Goal: Task Accomplishment & Management: Use online tool/utility

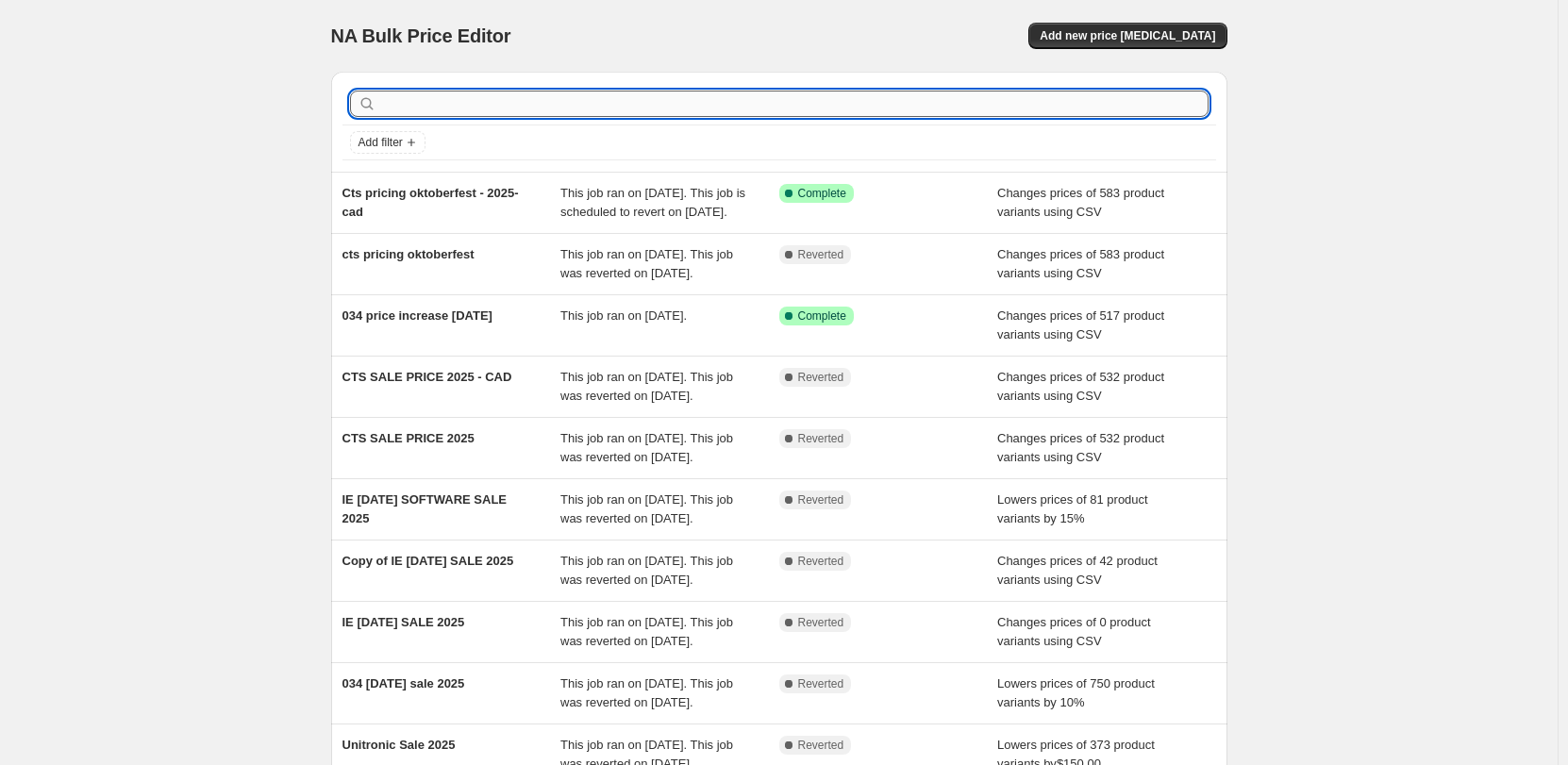
click at [536, 105] on input "text" at bounding box center [793, 104] width 828 height 27
type input "unitronic"
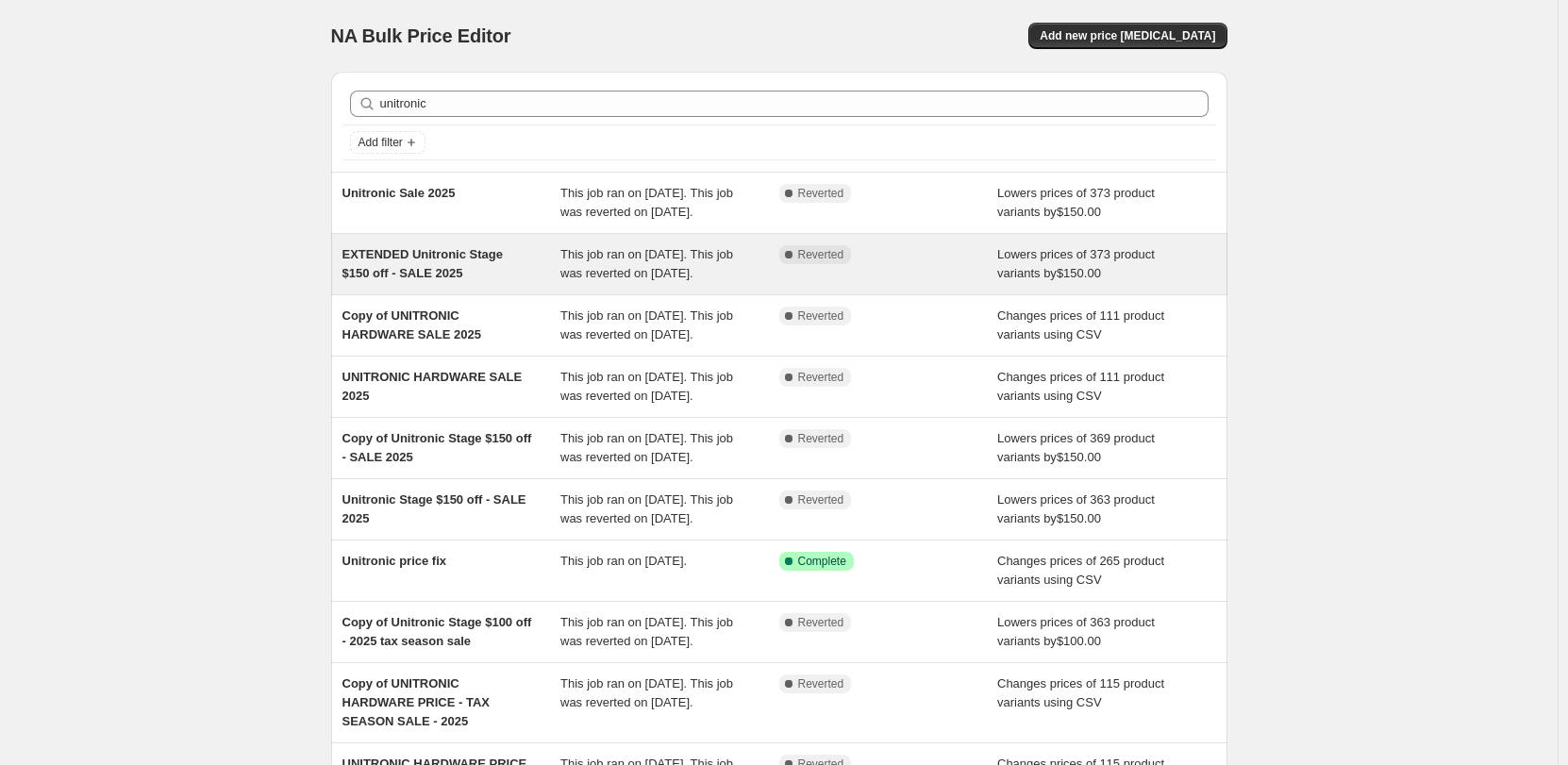
click at [893, 283] on div "Complete Reverted" at bounding box center [888, 264] width 219 height 38
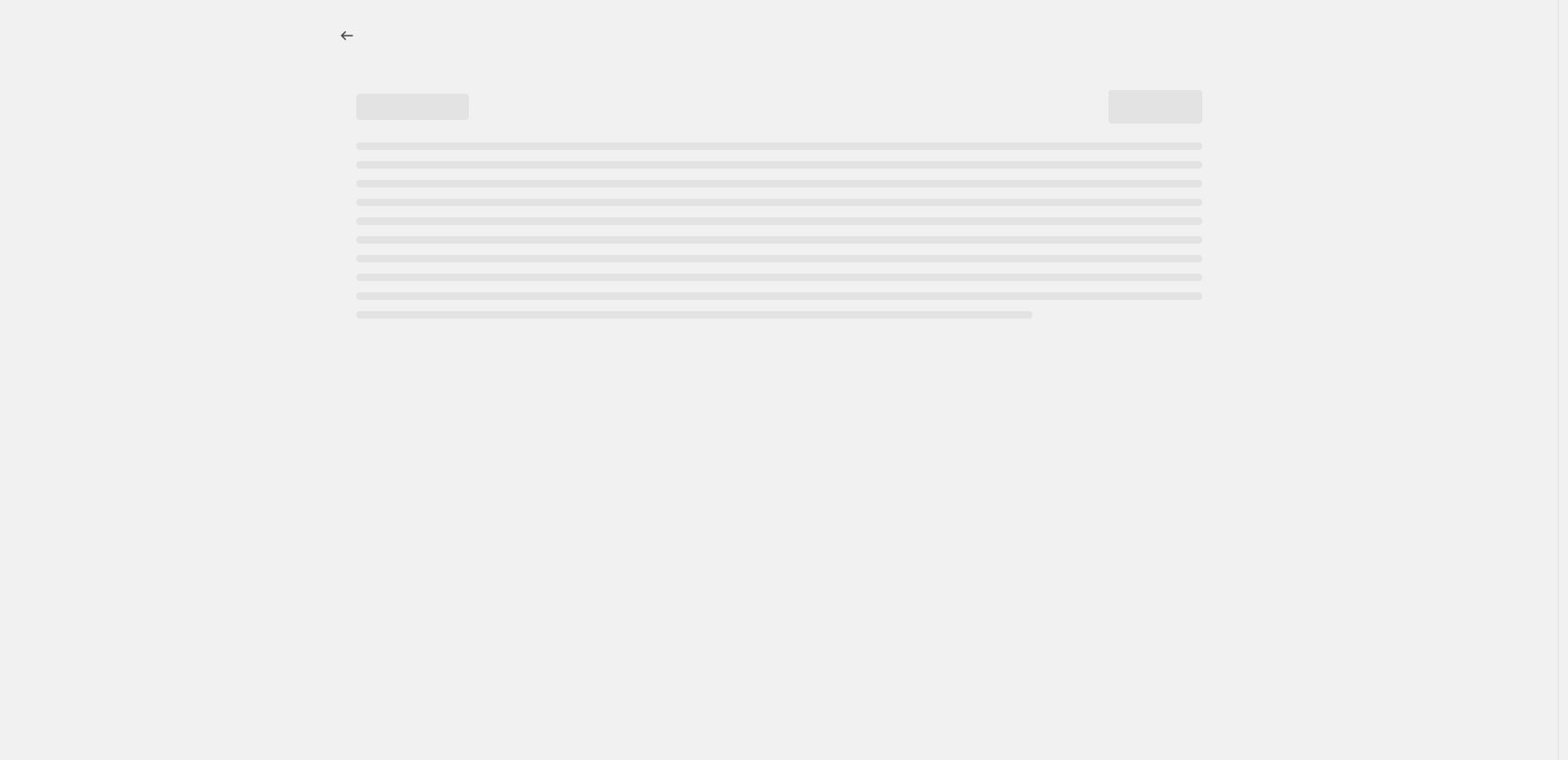
select select "by"
select select "collection"
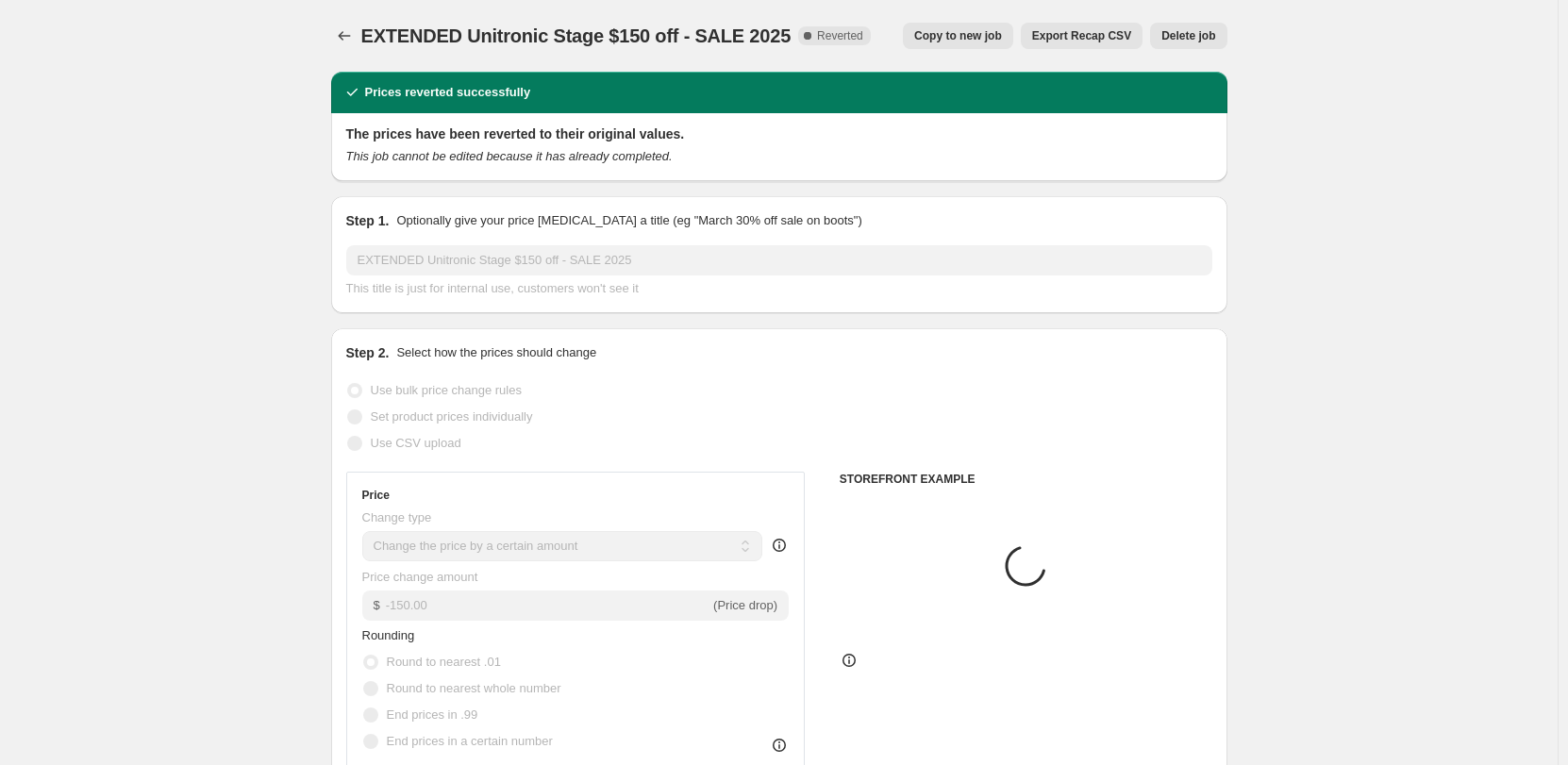
click at [967, 36] on span "Copy to new job" at bounding box center [958, 36] width 88 height 15
select select "by"
select select "collection"
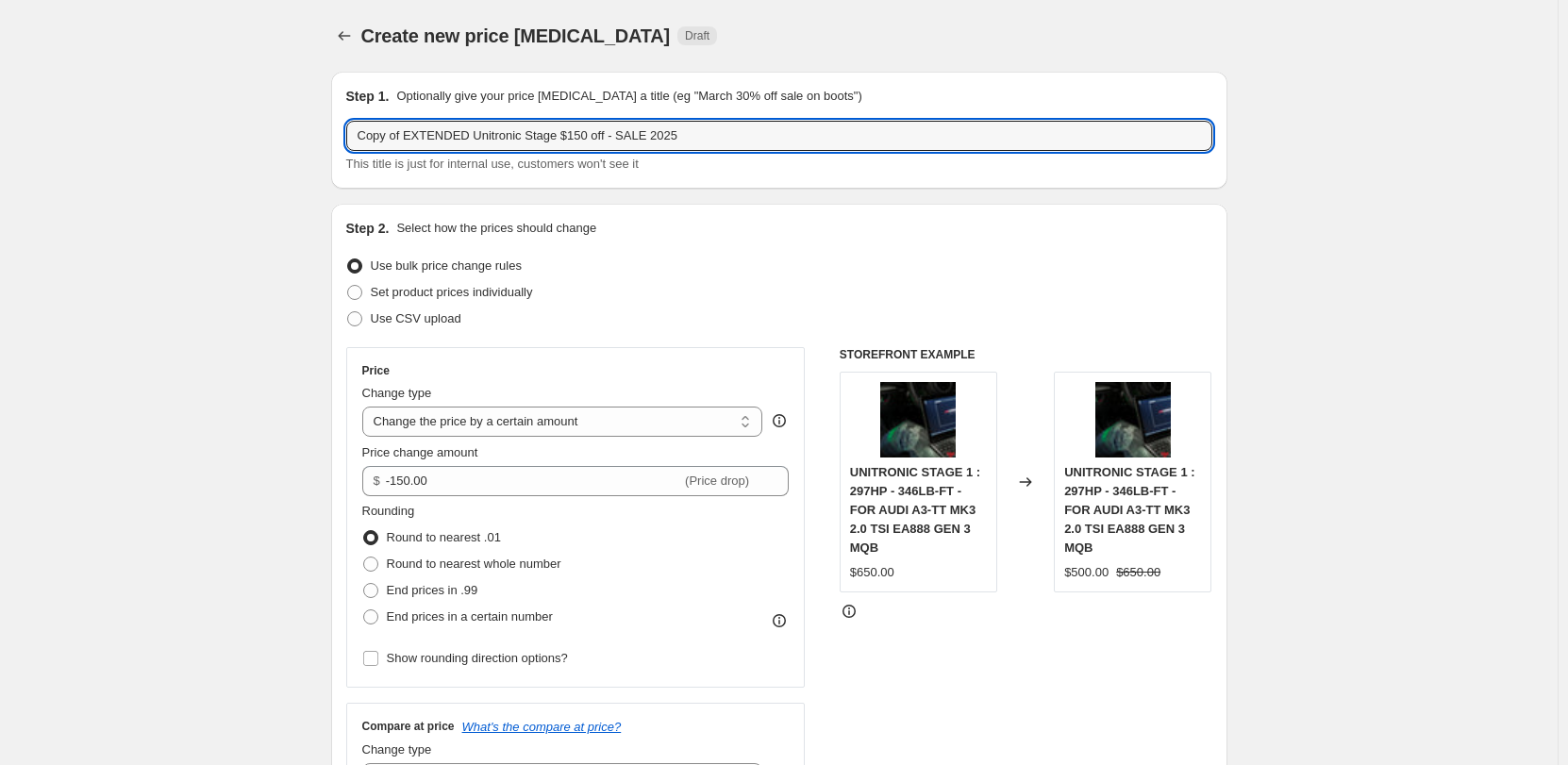
drag, startPoint x: 466, startPoint y: 135, endPoint x: 176, endPoint y: 123, distance: 290.2
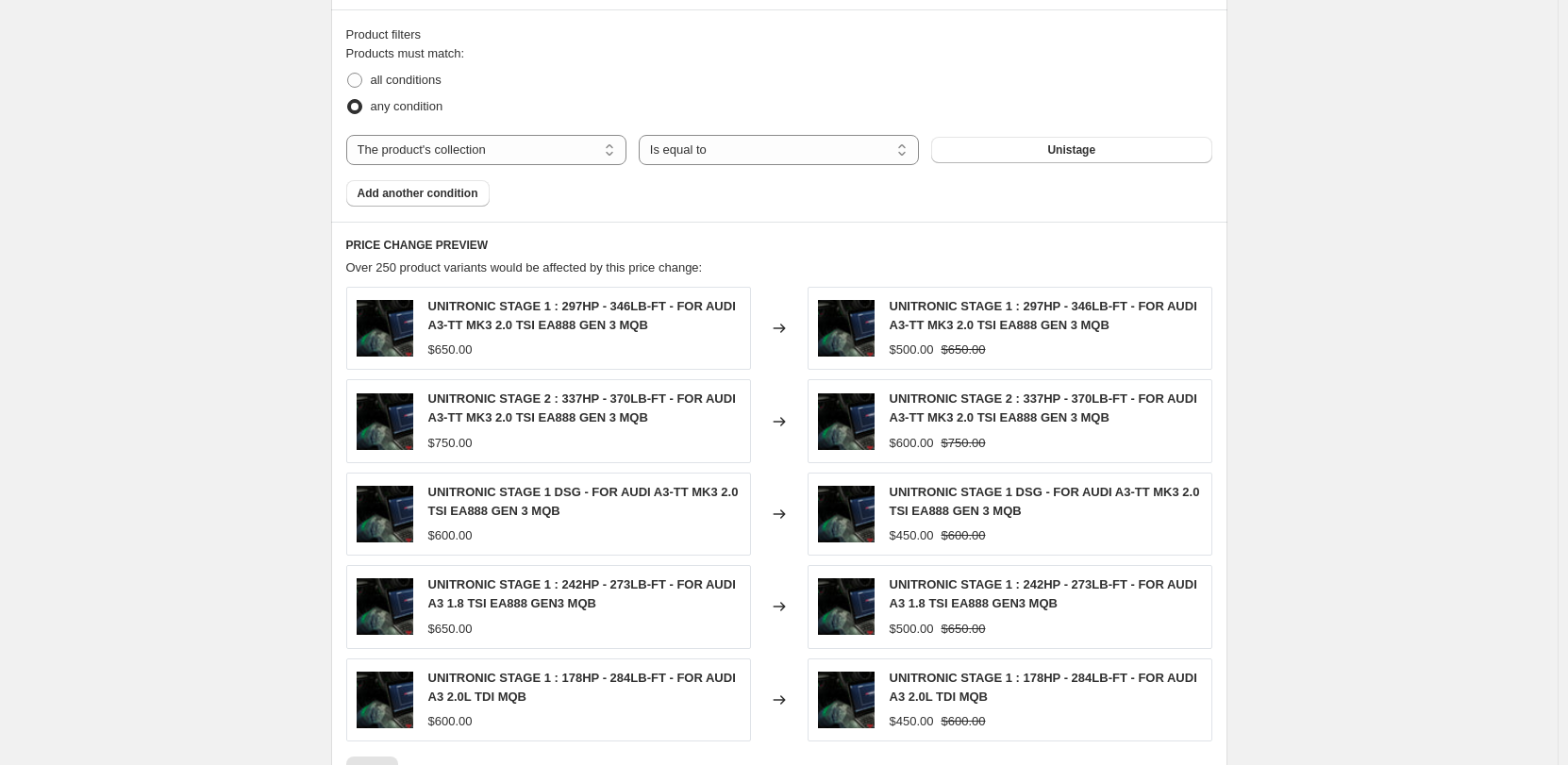
scroll to position [1365, 0]
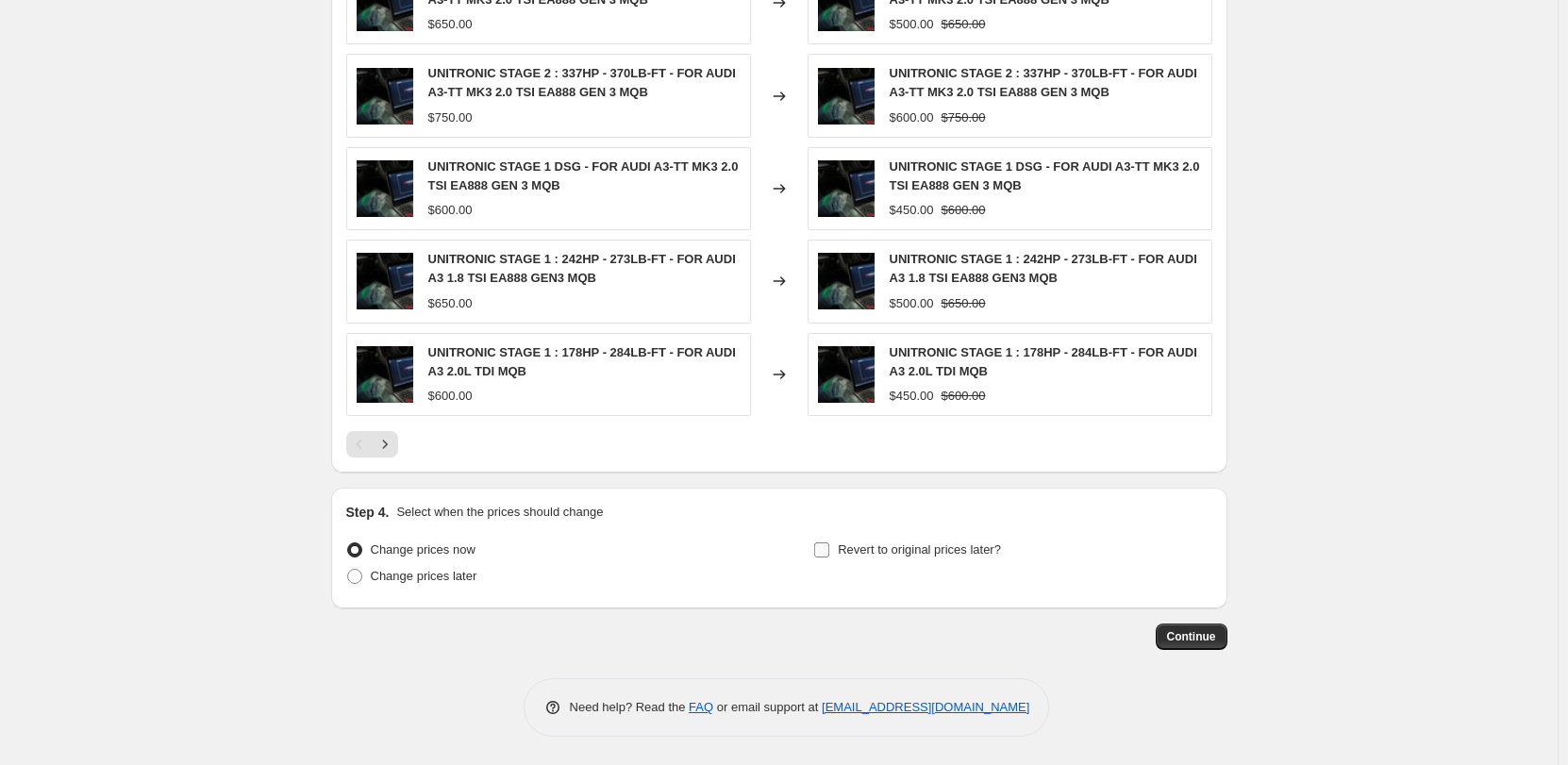
type input "Unitronic Stage $150 off - FALL SALE 2025"
click at [892, 547] on span "Revert to original prices later?" at bounding box center [919, 549] width 163 height 14
click at [829, 547] on input "Revert to original prices later?" at bounding box center [821, 549] width 15 height 15
checkbox input "true"
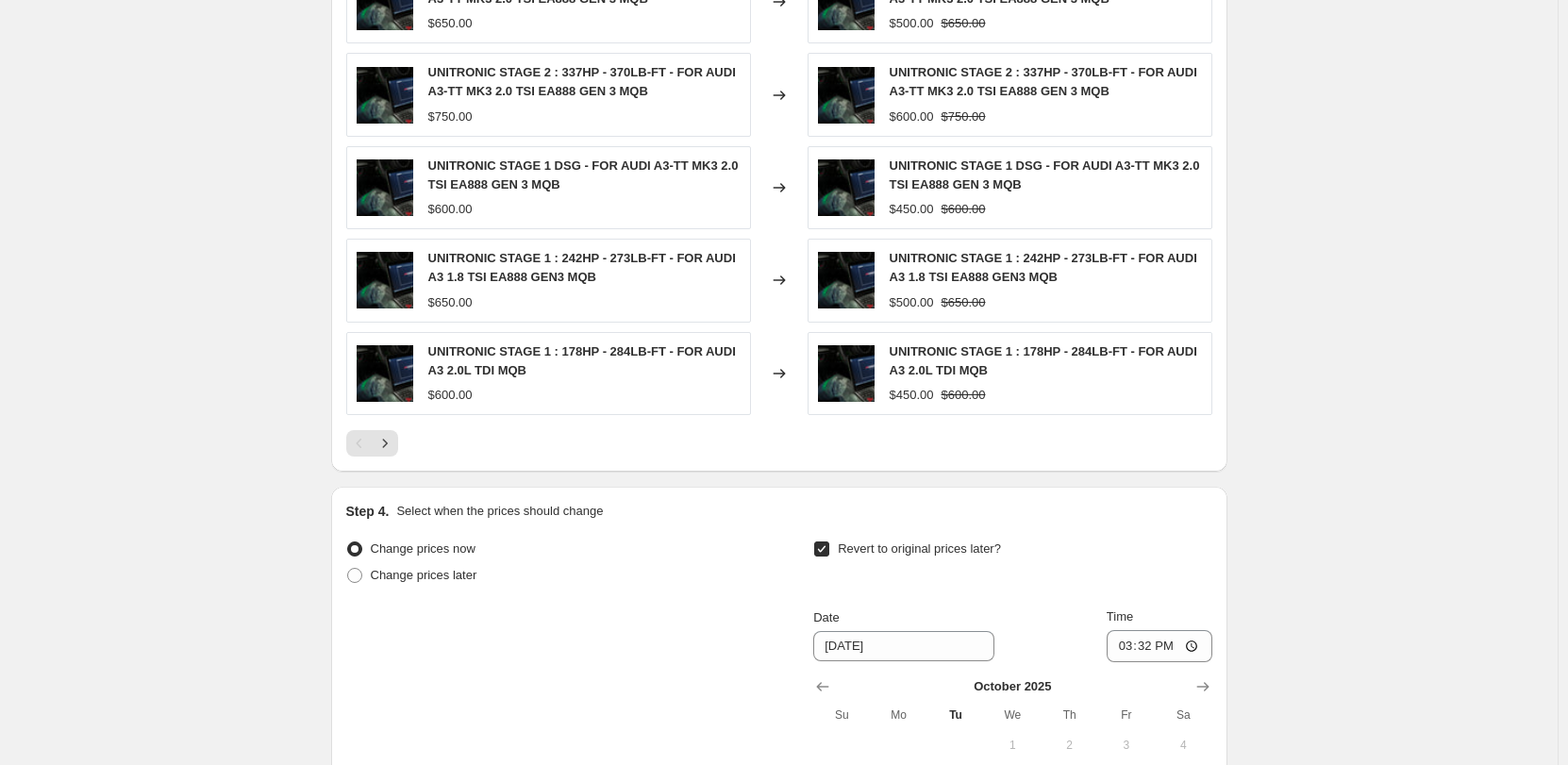
scroll to position [1648, 0]
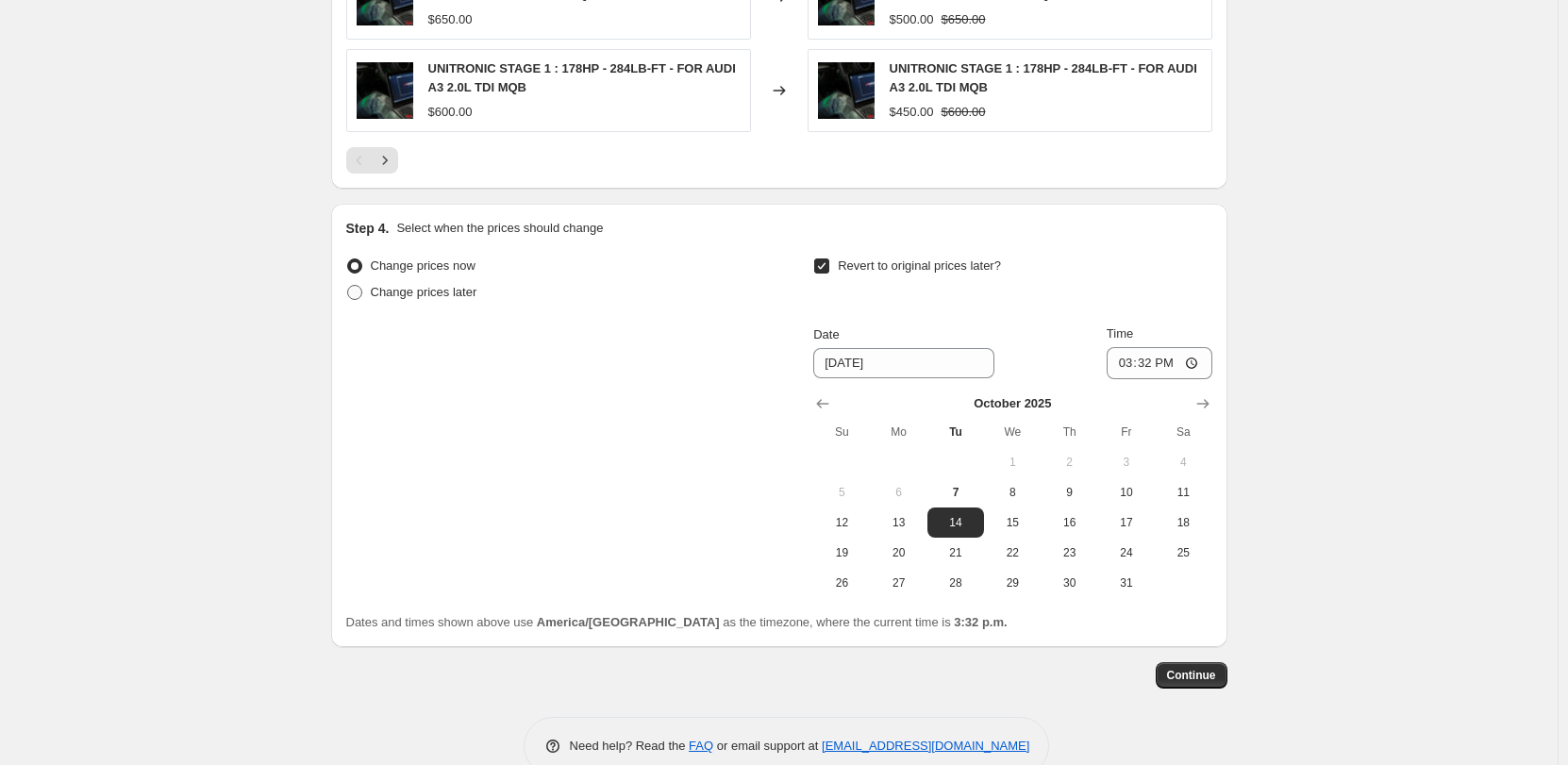
click at [452, 291] on span "Change prices later" at bounding box center [424, 292] width 107 height 14
click at [348, 286] on input "Change prices later" at bounding box center [347, 285] width 1 height 1
radio input "true"
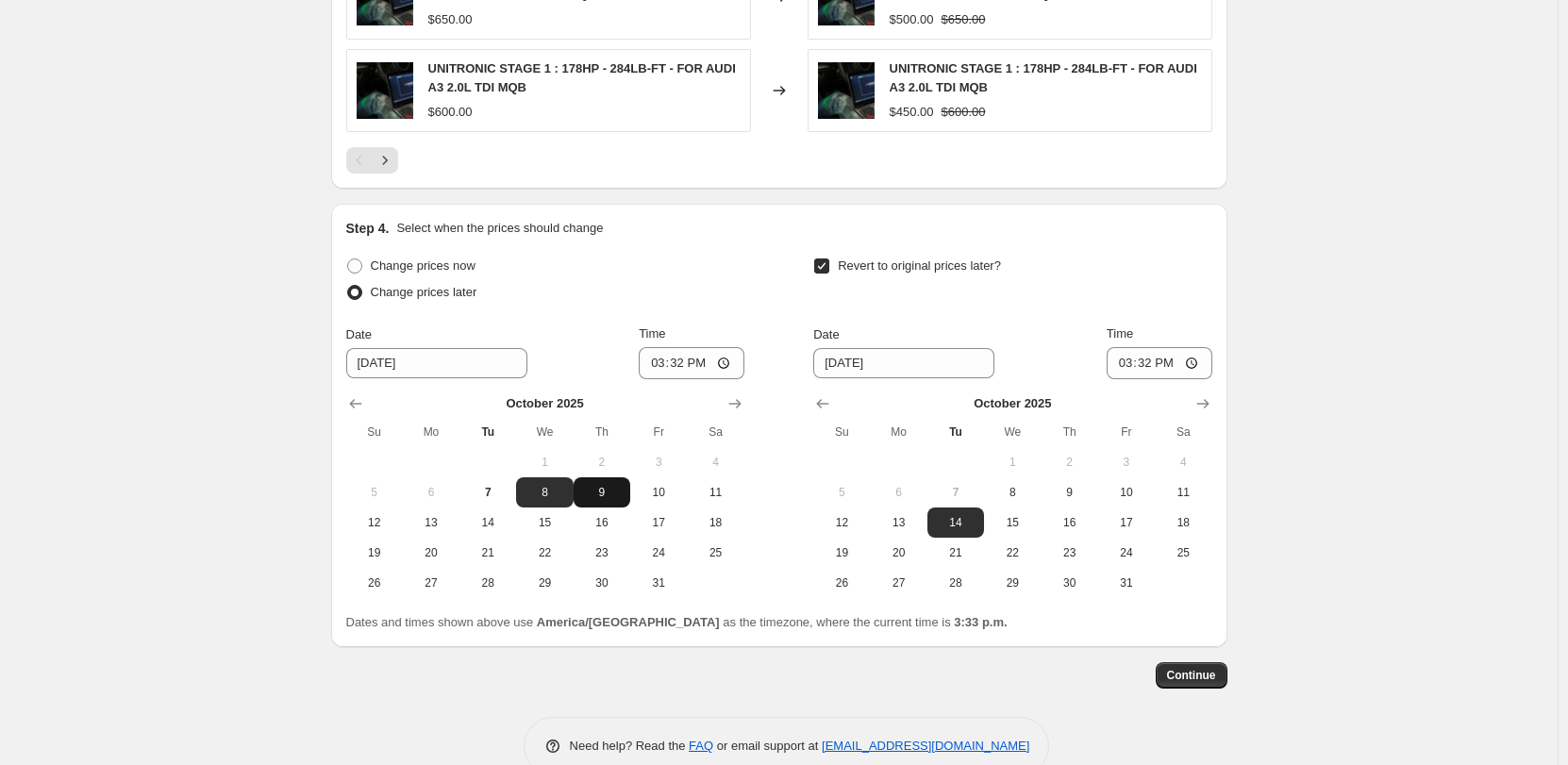
click at [611, 491] on span "9" at bounding box center [601, 492] width 42 height 15
type input "[DATE]"
click at [661, 363] on input "15:32" at bounding box center [692, 363] width 106 height 32
type input "12:00"
click at [701, 364] on input "12:00" at bounding box center [692, 363] width 106 height 32
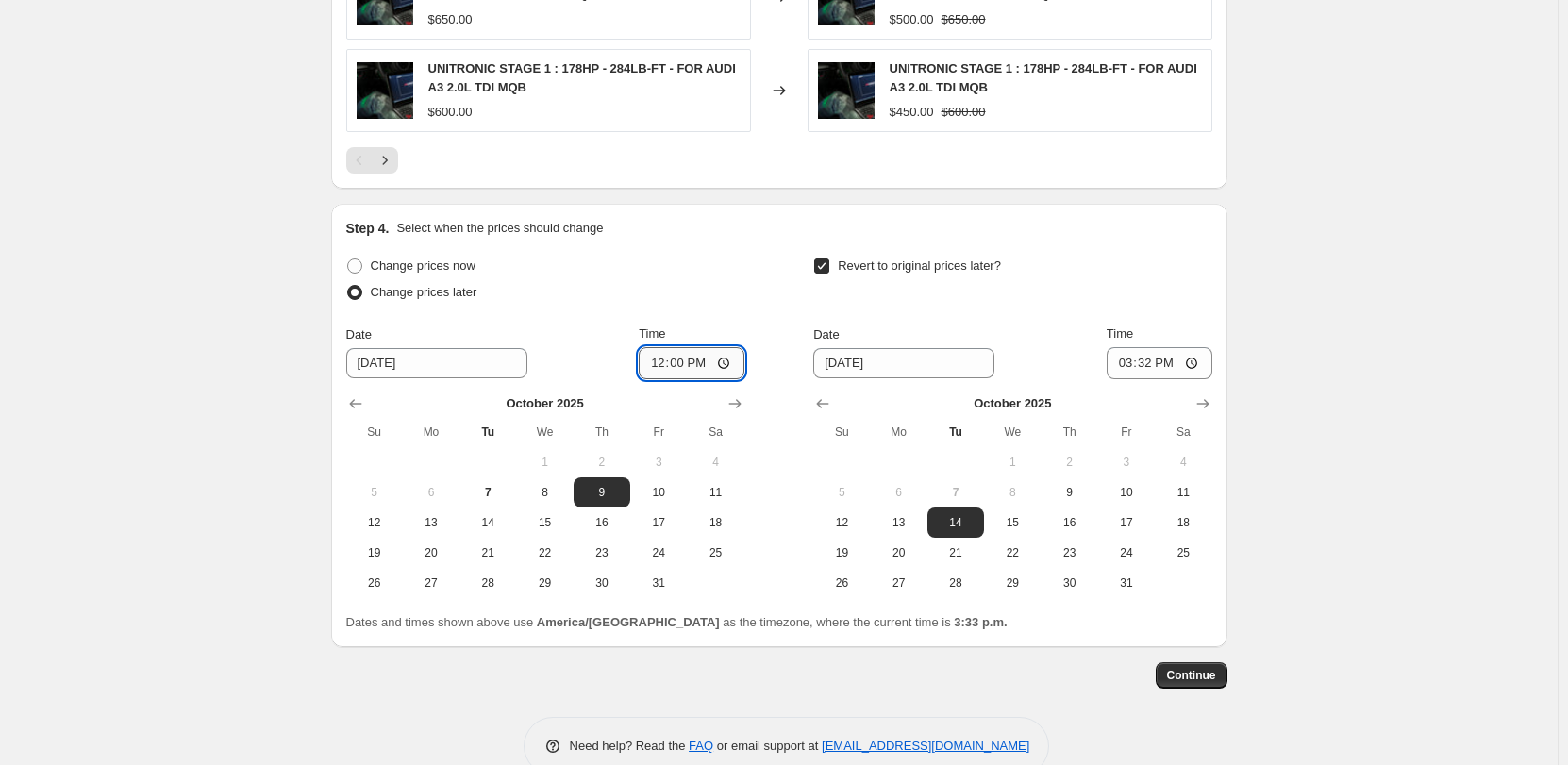
type input "00:00"
click at [833, 363] on input "[DATE]" at bounding box center [903, 363] width 181 height 31
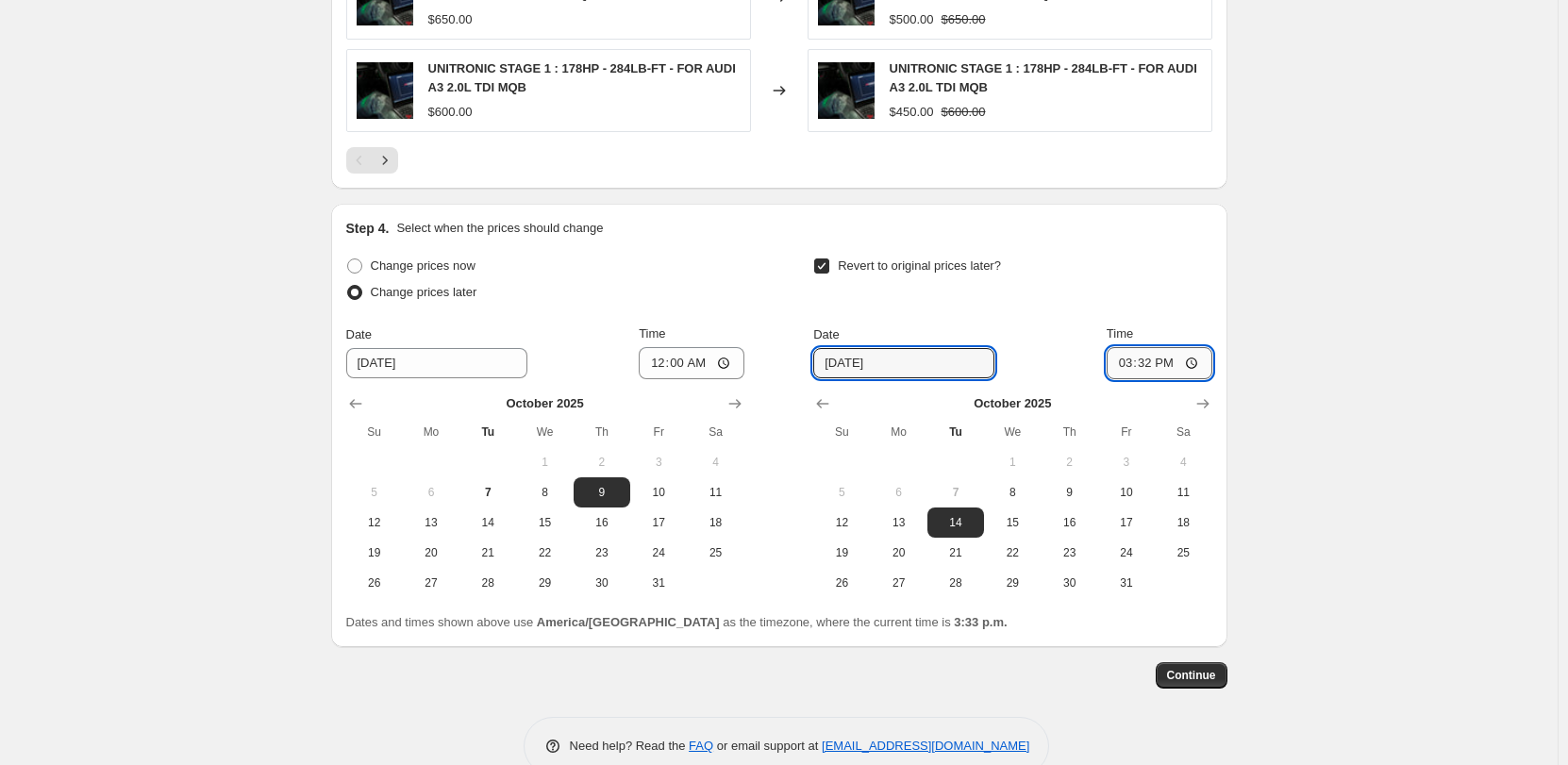
click at [1137, 360] on input "15:32" at bounding box center [1159, 363] width 106 height 32
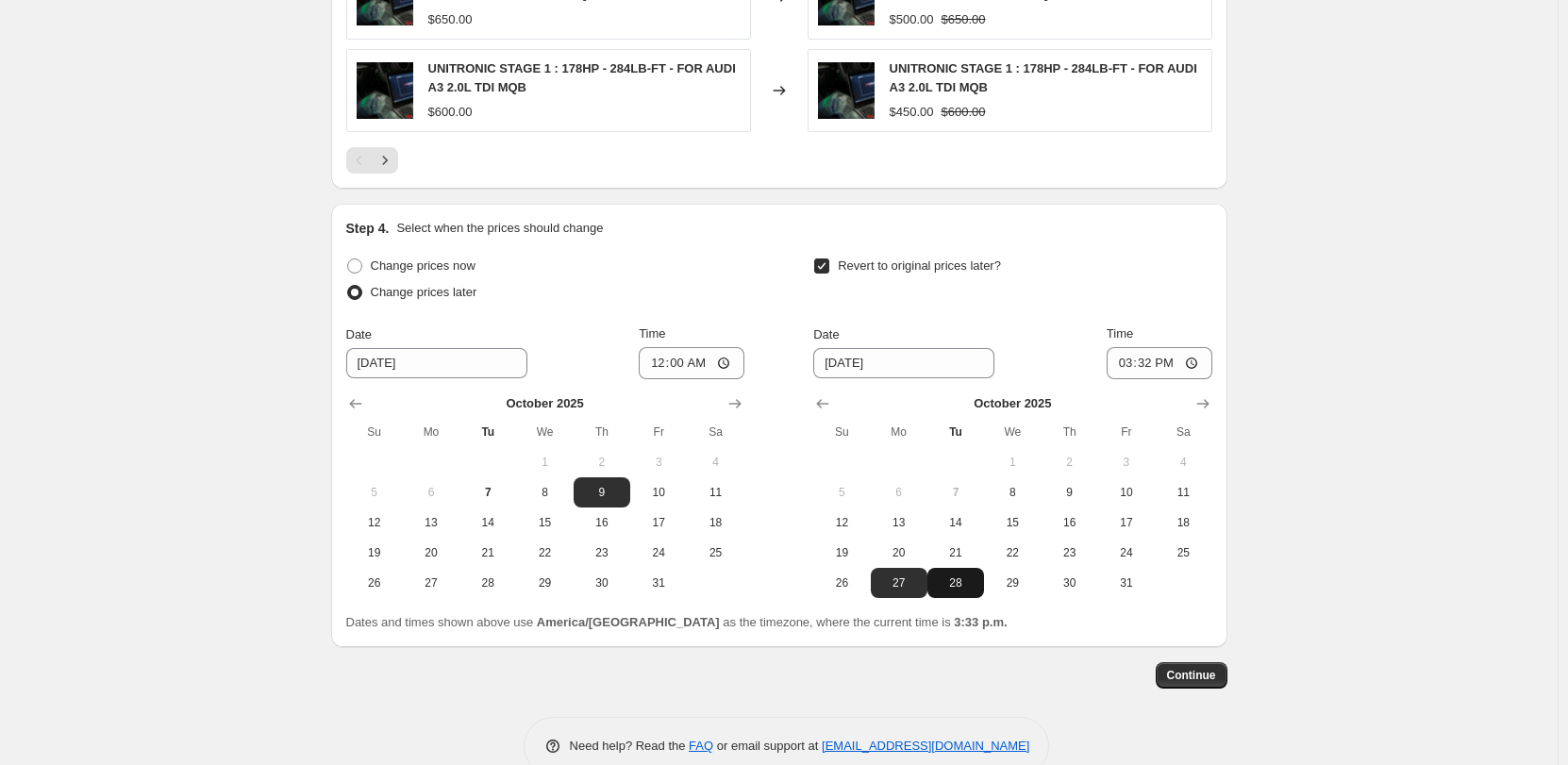
click at [961, 586] on span "28" at bounding box center [956, 583] width 42 height 15
type input "[DATE]"
click at [1120, 357] on input "15:32" at bounding box center [1159, 363] width 106 height 32
type input "00:00"
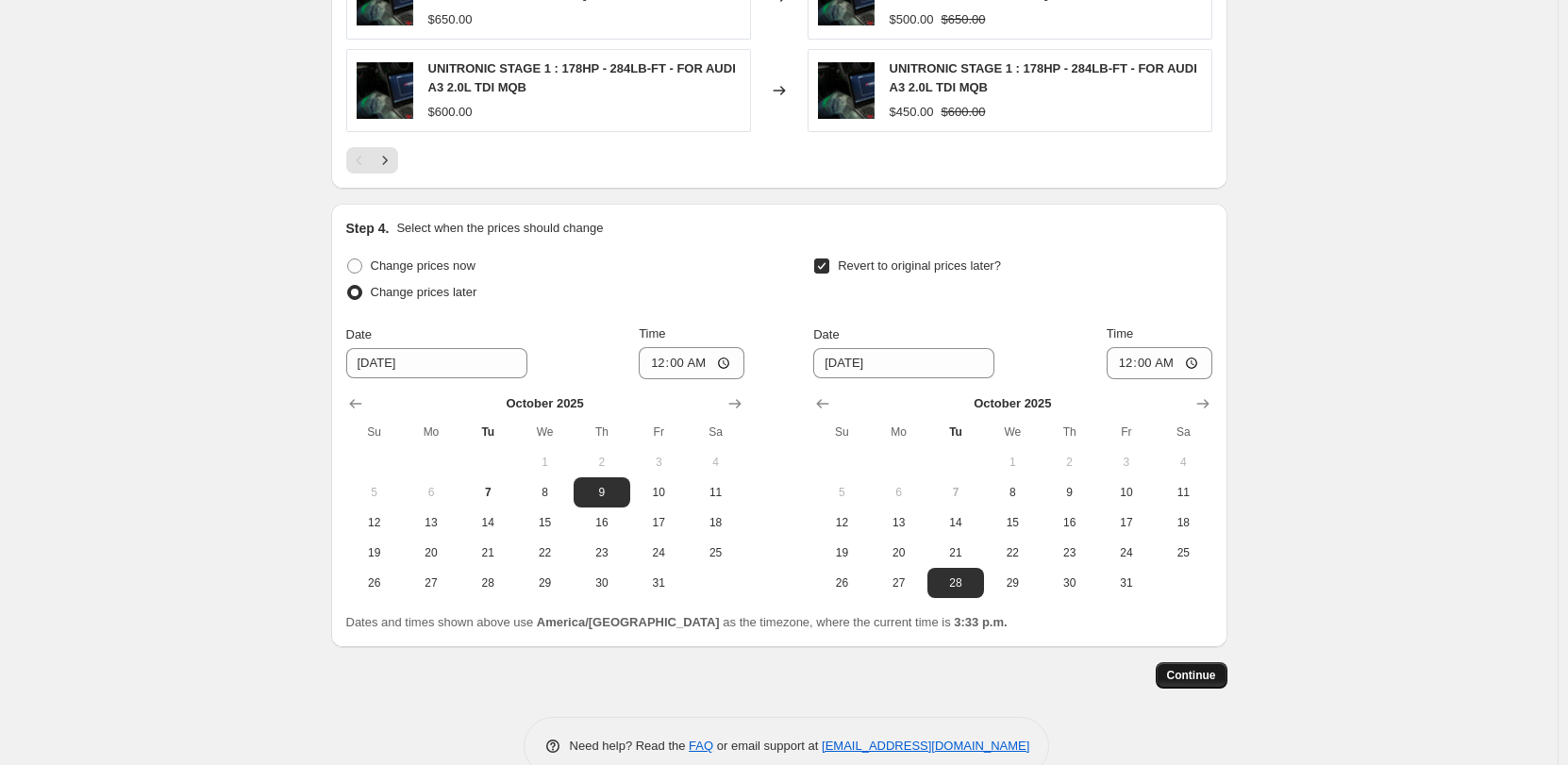
click at [1223, 674] on button "Continue" at bounding box center [1191, 675] width 71 height 27
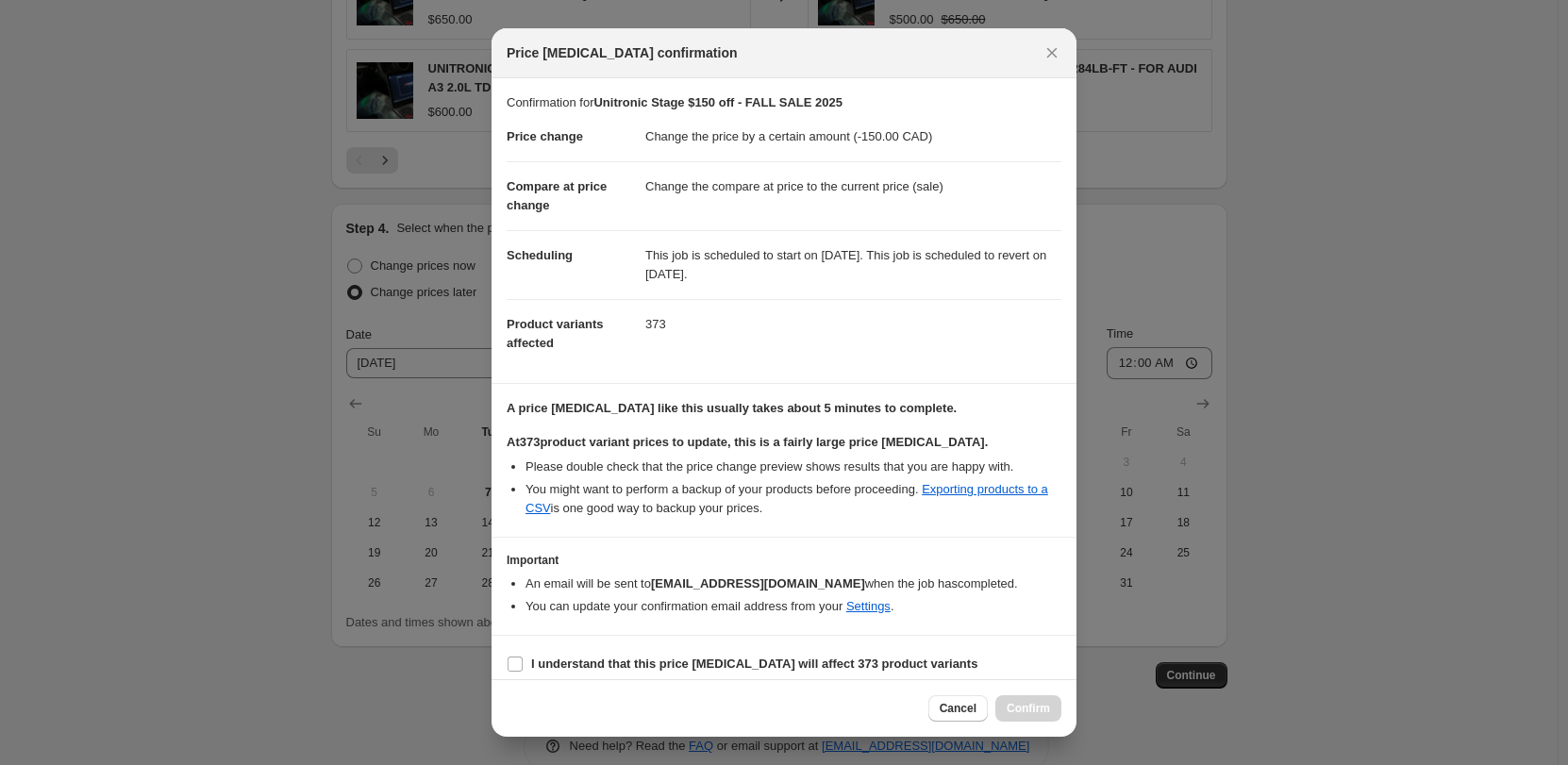
scroll to position [13, 0]
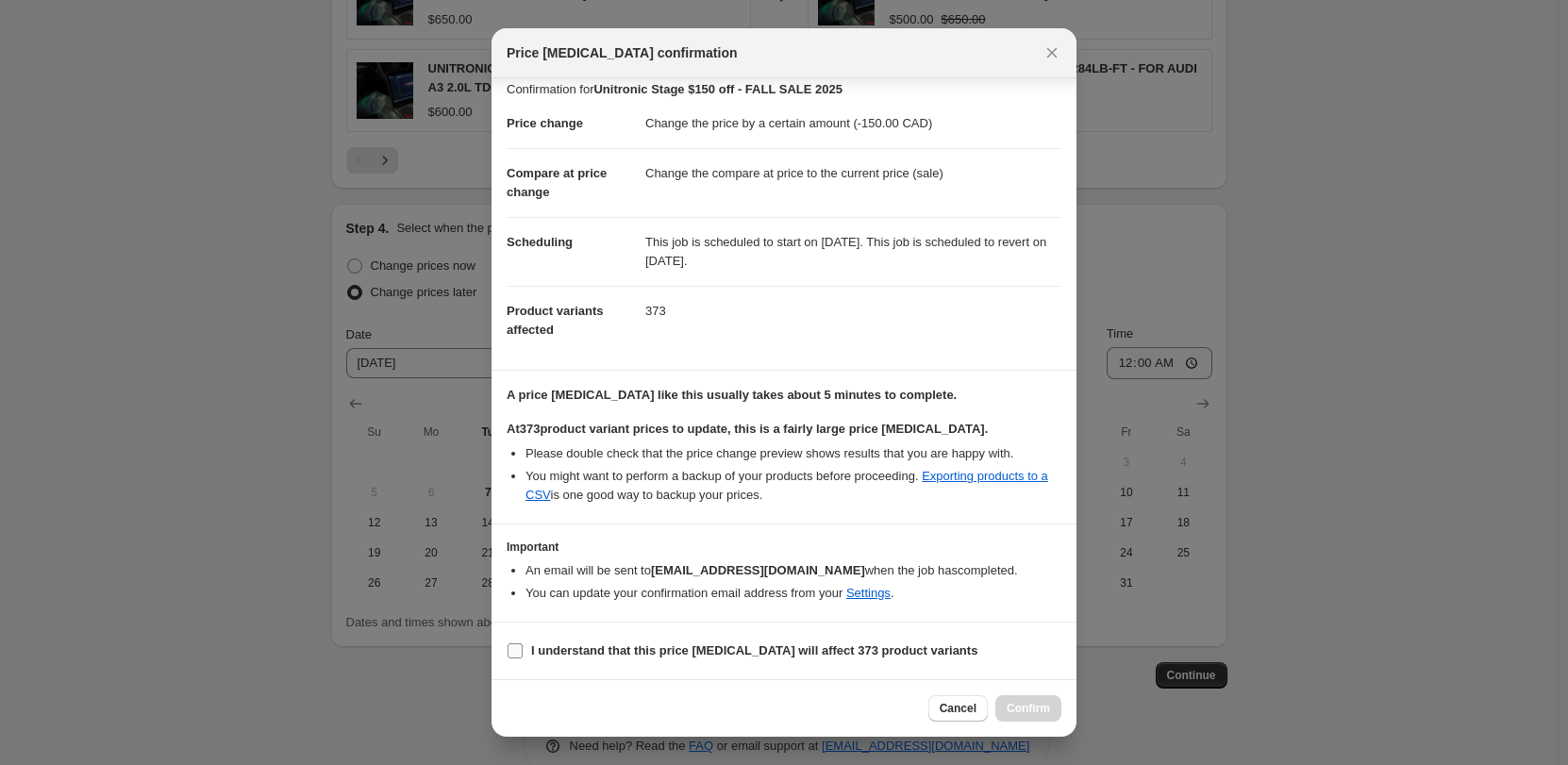
drag, startPoint x: 581, startPoint y: 644, endPoint x: 680, endPoint y: 641, distance: 99.0
click at [581, 644] on b "I understand that this price [MEDICAL_DATA] will affect 373 product variants" at bounding box center [754, 650] width 446 height 14
click at [522, 644] on input "I understand that this price [MEDICAL_DATA] will affect 373 product variants" at bounding box center [514, 650] width 15 height 15
checkbox input "true"
click at [1021, 703] on span "Confirm" at bounding box center [1029, 709] width 44 height 15
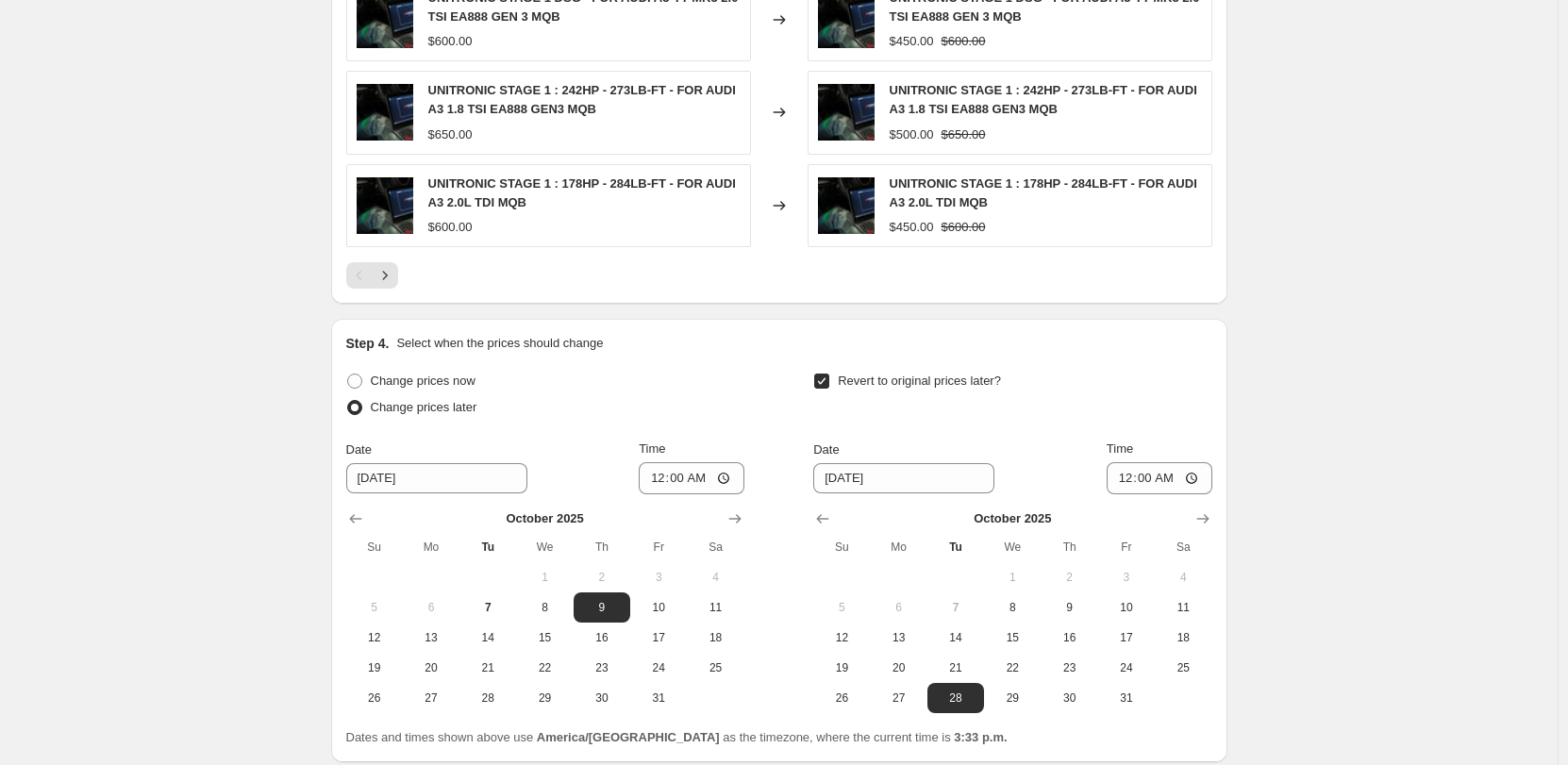
scroll to position [1802, 0]
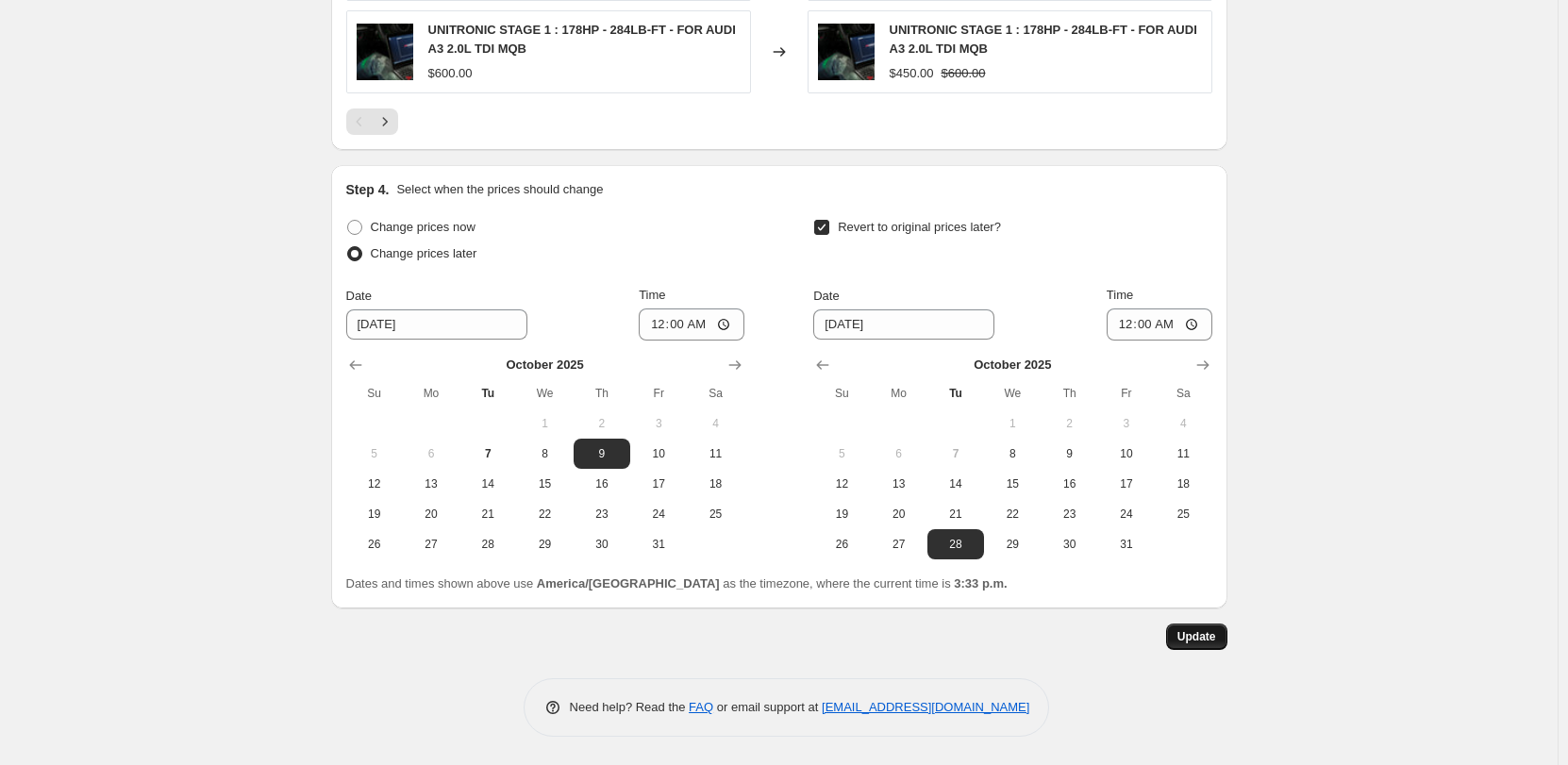
click at [1184, 633] on span "Update" at bounding box center [1196, 636] width 39 height 15
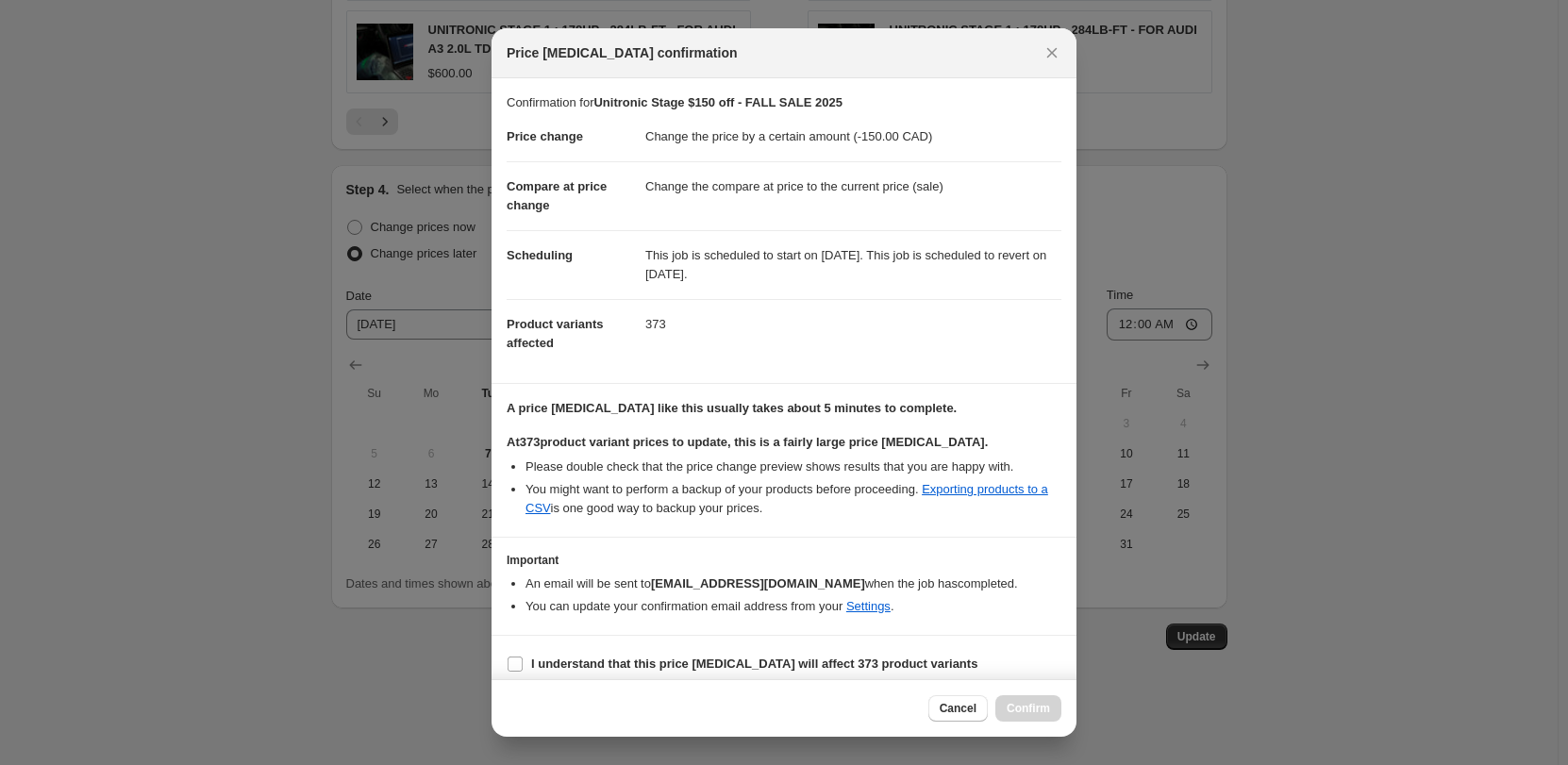
scroll to position [13, 0]
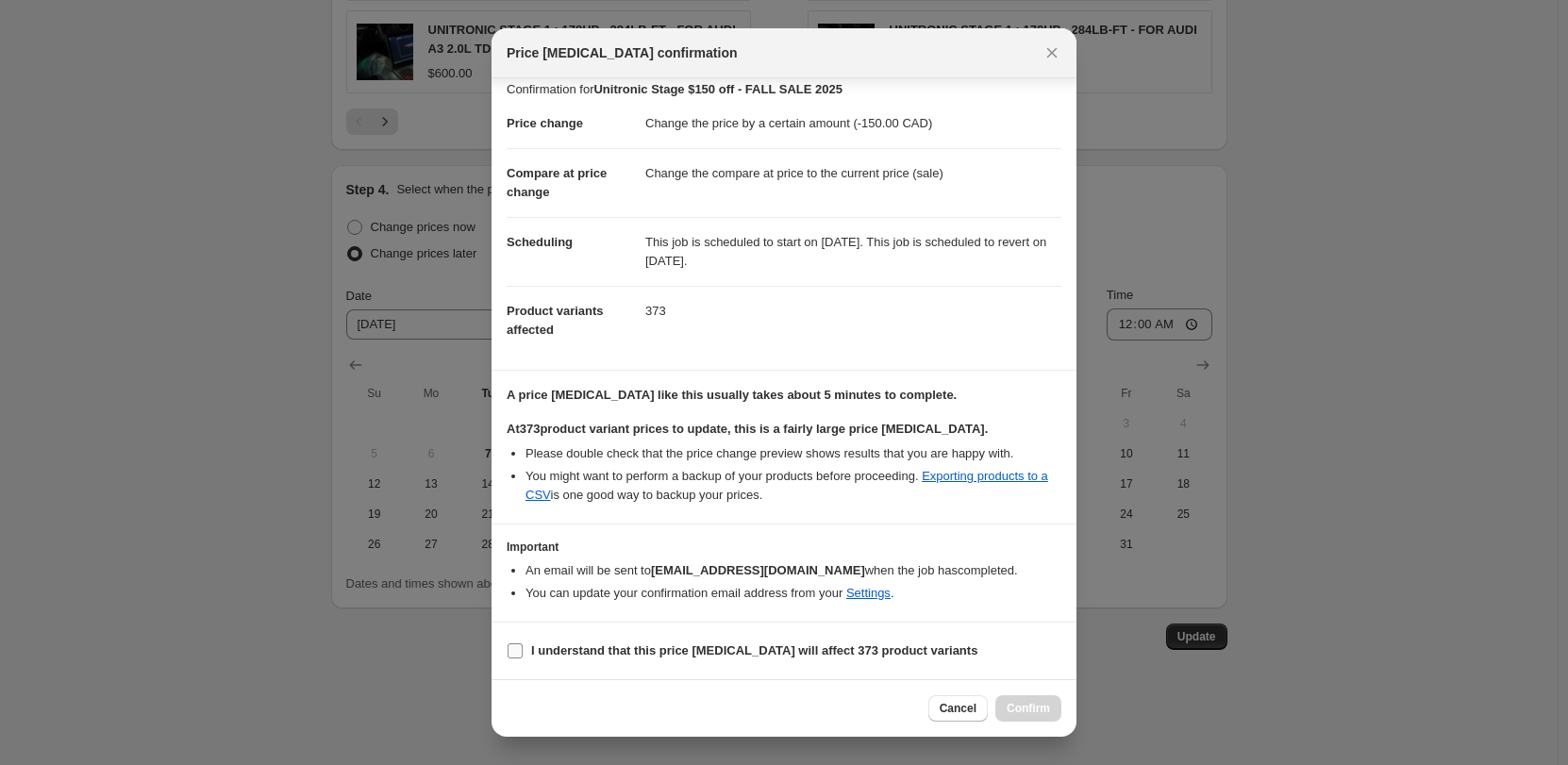
click at [756, 657] on b "I understand that this price [MEDICAL_DATA] will affect 373 product variants" at bounding box center [754, 650] width 446 height 14
click at [522, 657] on input "I understand that this price [MEDICAL_DATA] will affect 373 product variants" at bounding box center [514, 650] width 15 height 15
checkbox input "true"
click at [1026, 708] on span "Confirm" at bounding box center [1029, 709] width 44 height 15
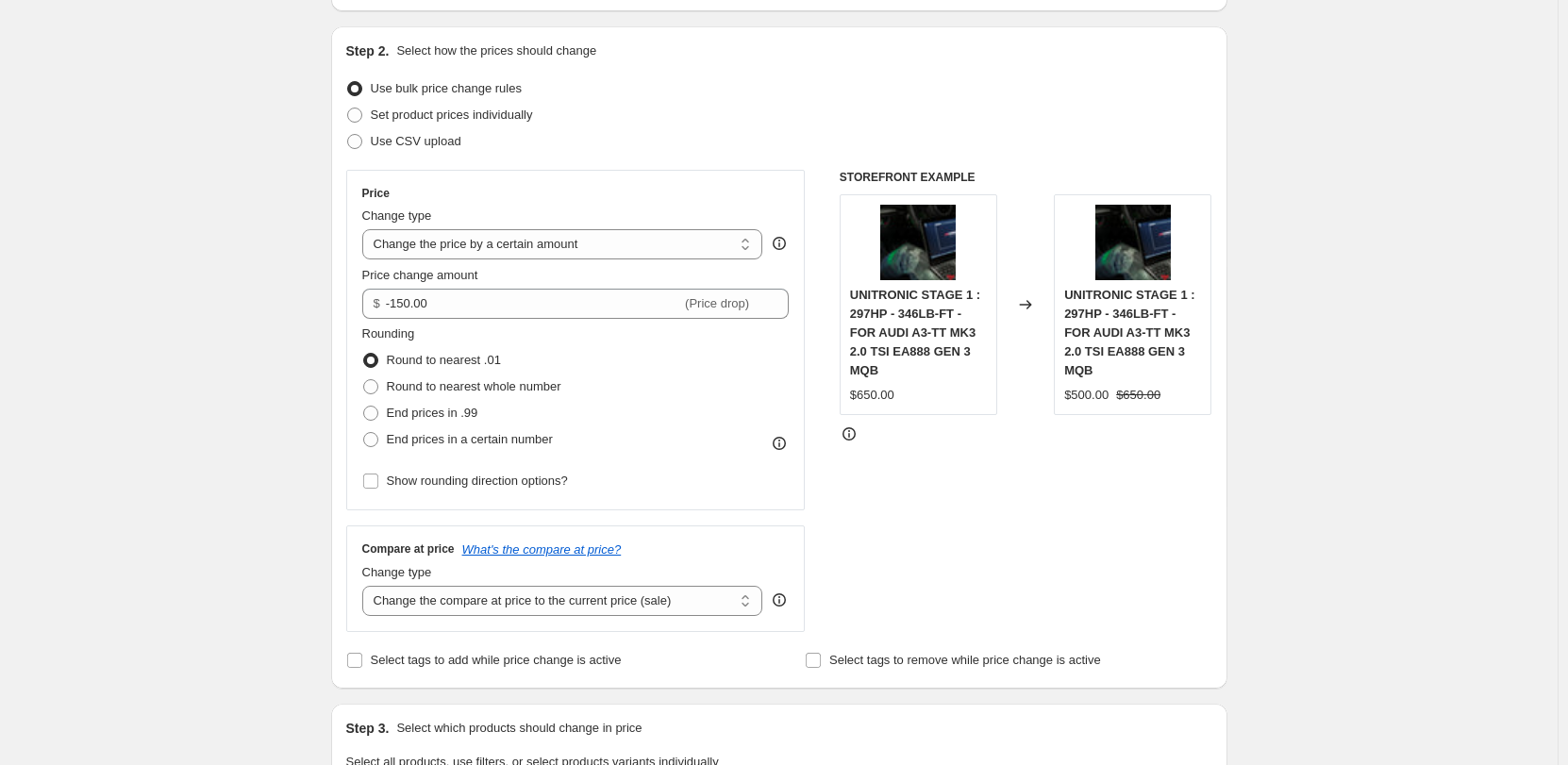
scroll to position [0, 0]
